Goal: Transaction & Acquisition: Register for event/course

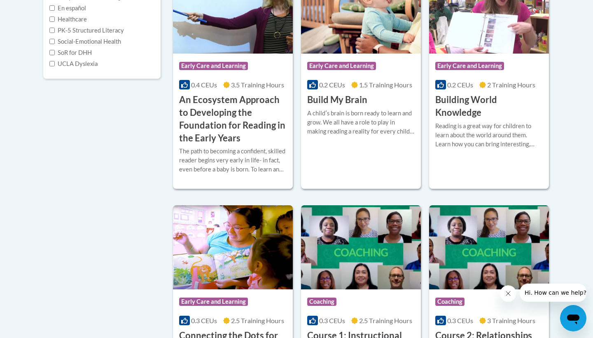
scroll to position [264, 0]
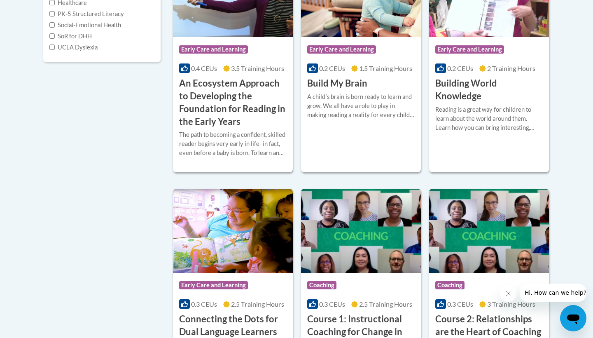
click at [211, 116] on h3 "An Ecosystem Approach to Developing the Foundation for Reading in the Early Yea…" at bounding box center [232, 102] width 107 height 51
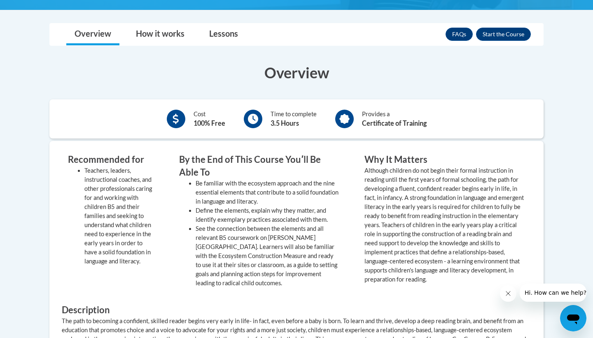
scroll to position [329, 0]
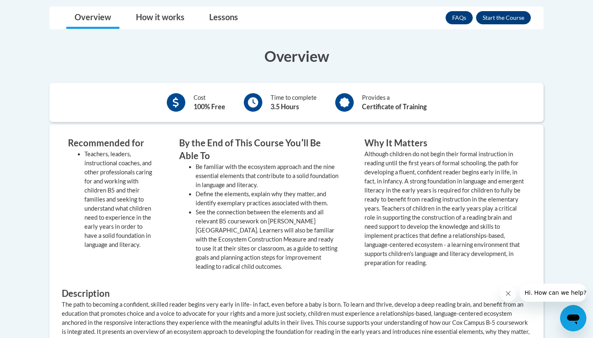
click at [517, 20] on button "Enroll" at bounding box center [503, 17] width 55 height 13
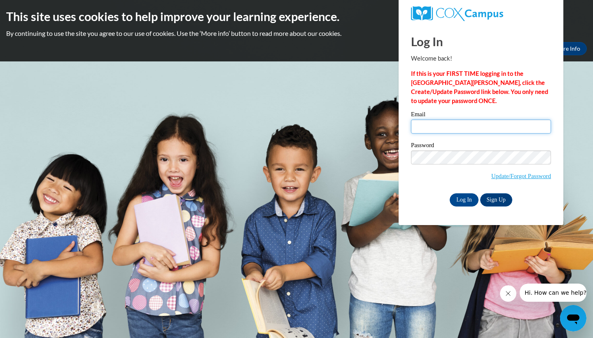
type input "[EMAIL_ADDRESS][DOMAIN_NAME]"
click at [463, 197] on input "Log In" at bounding box center [464, 199] width 29 height 13
